Goal: Information Seeking & Learning: Learn about a topic

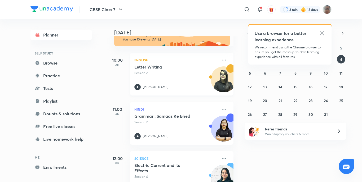
scroll to position [26, 0]
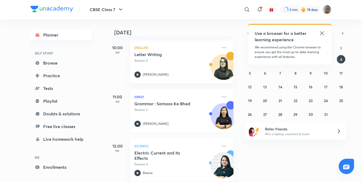
click at [138, 125] on icon at bounding box center [137, 124] width 6 height 6
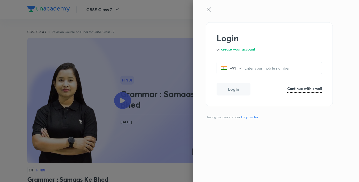
click at [209, 10] on icon at bounding box center [209, 9] width 6 height 6
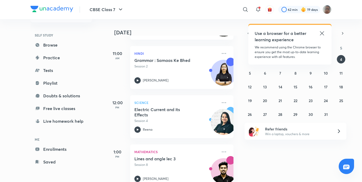
scroll to position [79, 0]
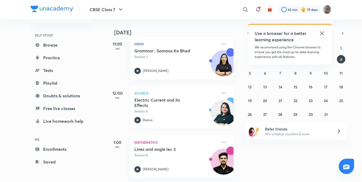
click at [139, 117] on div "Electric Current and its Effects Session 4 Reena" at bounding box center [175, 111] width 83 height 26
